Goal: Task Accomplishment & Management: Complete application form

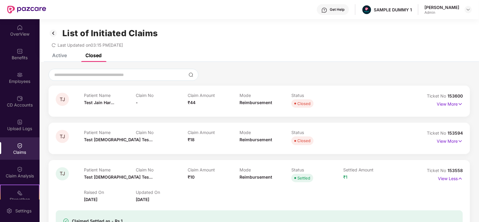
scroll to position [210, 0]
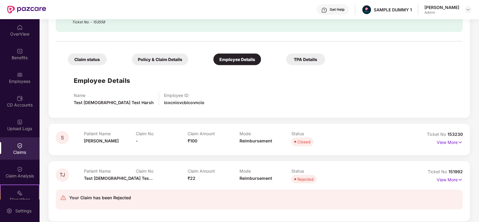
click at [462, 13] on div "[PERSON_NAME] Admin" at bounding box center [447, 9] width 47 height 10
click at [471, 11] on div at bounding box center [468, 9] width 7 height 7
click at [468, 11] on img at bounding box center [468, 9] width 5 height 5
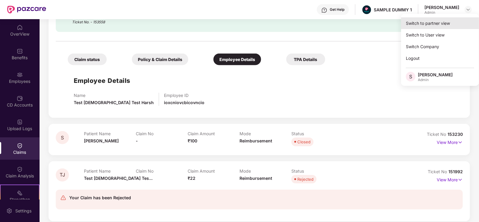
click at [441, 25] on div "Switch to partner view" at bounding box center [440, 23] width 78 height 12
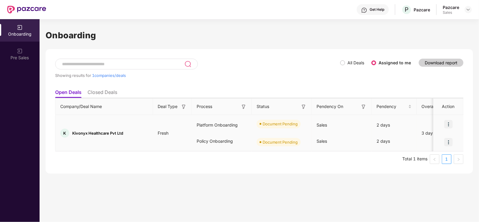
click at [301, 128] on div "Document Pending" at bounding box center [282, 124] width 60 height 18
click at [446, 125] on img at bounding box center [448, 124] width 8 height 8
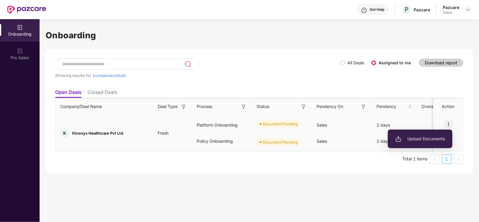
click at [417, 134] on li "Upload Documents" at bounding box center [420, 139] width 64 height 13
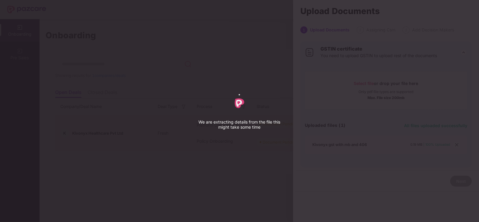
click at [442, 82] on div "We are extracting details from the file this might take some time" at bounding box center [239, 111] width 479 height 222
select select "****"
select select "******"
select select "**********"
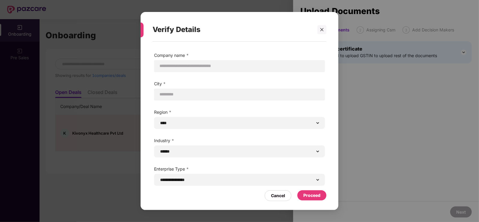
click at [316, 201] on div "Proceed" at bounding box center [311, 196] width 29 height 10
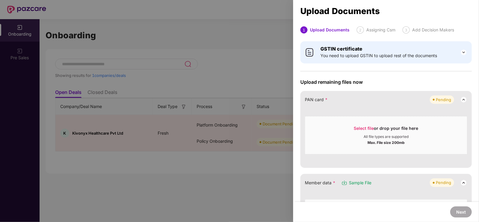
drag, startPoint x: 352, startPoint y: 123, endPoint x: 379, endPoint y: 68, distance: 61.7
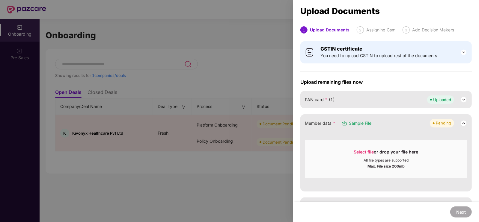
click at [463, 83] on span "Upload remaining files now" at bounding box center [385, 82] width 171 height 6
click at [247, 68] on div at bounding box center [239, 111] width 479 height 222
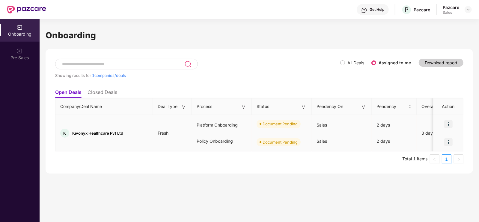
click at [447, 144] on img at bounding box center [448, 142] width 8 height 8
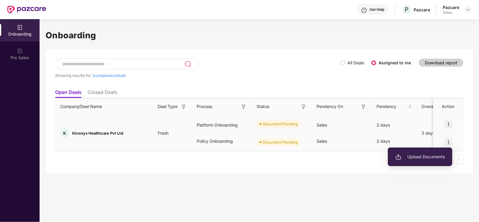
click at [417, 149] on ul "Upload Documents" at bounding box center [420, 157] width 64 height 19
click at [404, 154] on span "Upload Documents" at bounding box center [419, 157] width 49 height 7
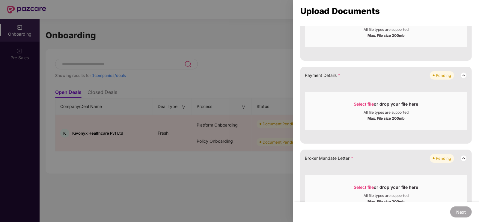
scroll to position [171, 0]
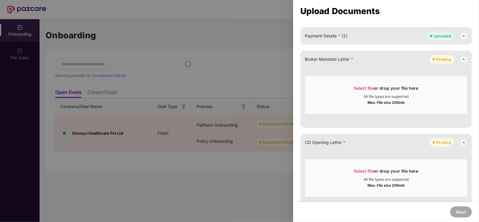
click at [459, 26] on div "Upload Documents 1 Upload Documents 2 Assigning Placement GSTIN certificate You…" at bounding box center [386, 111] width 186 height 222
click at [409, 89] on div "Select file or drop your file here" at bounding box center [386, 89] width 64 height 9
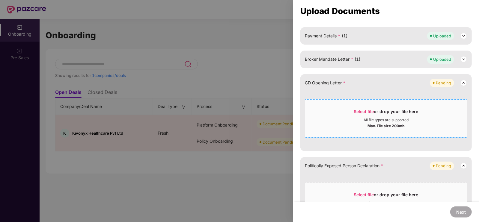
click at [348, 115] on div "Select file or drop your file here" at bounding box center [386, 113] width 162 height 9
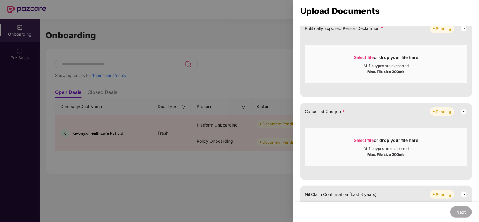
scroll to position [233, 0]
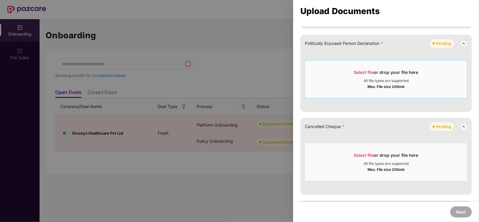
click at [366, 96] on div "Select file or drop your file here All file types are supported Max. File size …" at bounding box center [386, 79] width 162 height 38
click at [351, 87] on div "Max. File size 200mb" at bounding box center [386, 86] width 162 height 6
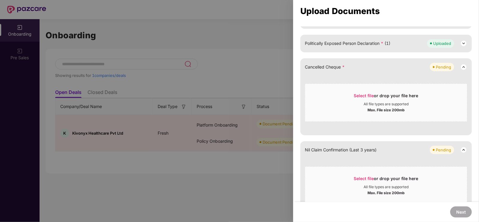
scroll to position [253, 0]
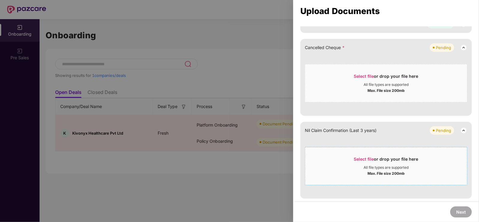
click at [388, 164] on div "Select file or drop your file here" at bounding box center [386, 160] width 64 height 9
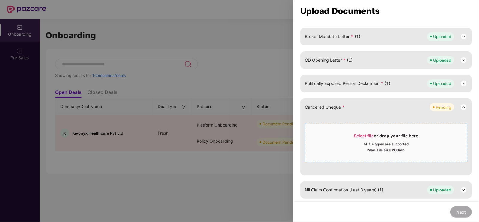
scroll to position [193, 0]
click at [270, 63] on div at bounding box center [239, 111] width 479 height 222
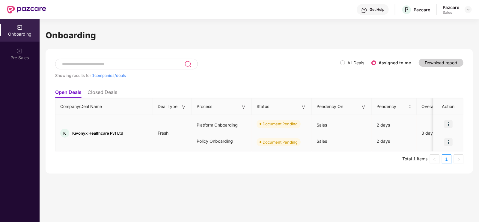
click at [453, 131] on div at bounding box center [448, 124] width 30 height 18
click at [449, 126] on img at bounding box center [448, 124] width 8 height 8
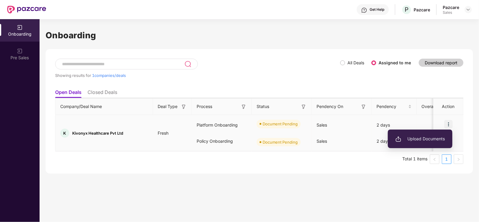
click at [409, 143] on li "Upload Documents" at bounding box center [420, 139] width 64 height 13
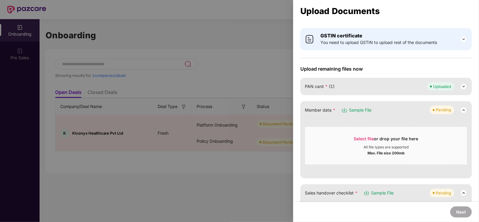
scroll to position [0, 0]
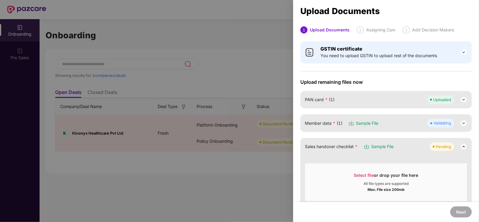
click at [449, 10] on div "Upload Documents" at bounding box center [385, 11] width 171 height 7
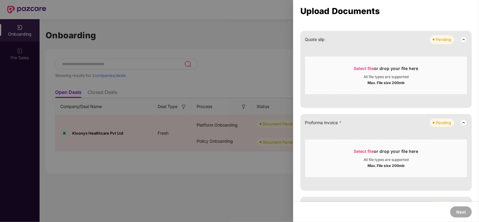
scroll to position [301, 0]
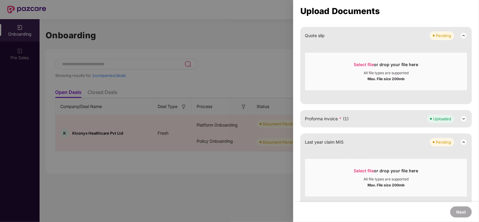
click at [468, 108] on div "Upload remaining files now PAN card * (1) Uploaded Member data * (1) Sample Fil…" at bounding box center [385, 36] width 171 height 516
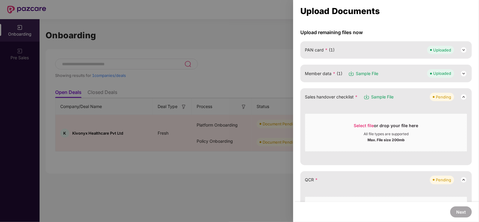
scroll to position [0, 0]
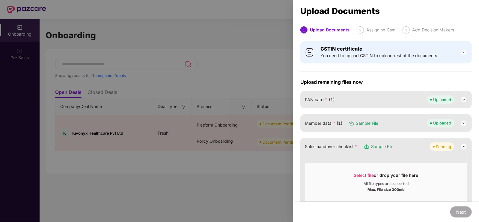
click at [252, 51] on div at bounding box center [239, 111] width 479 height 222
